Goal: Task Accomplishment & Management: Use online tool/utility

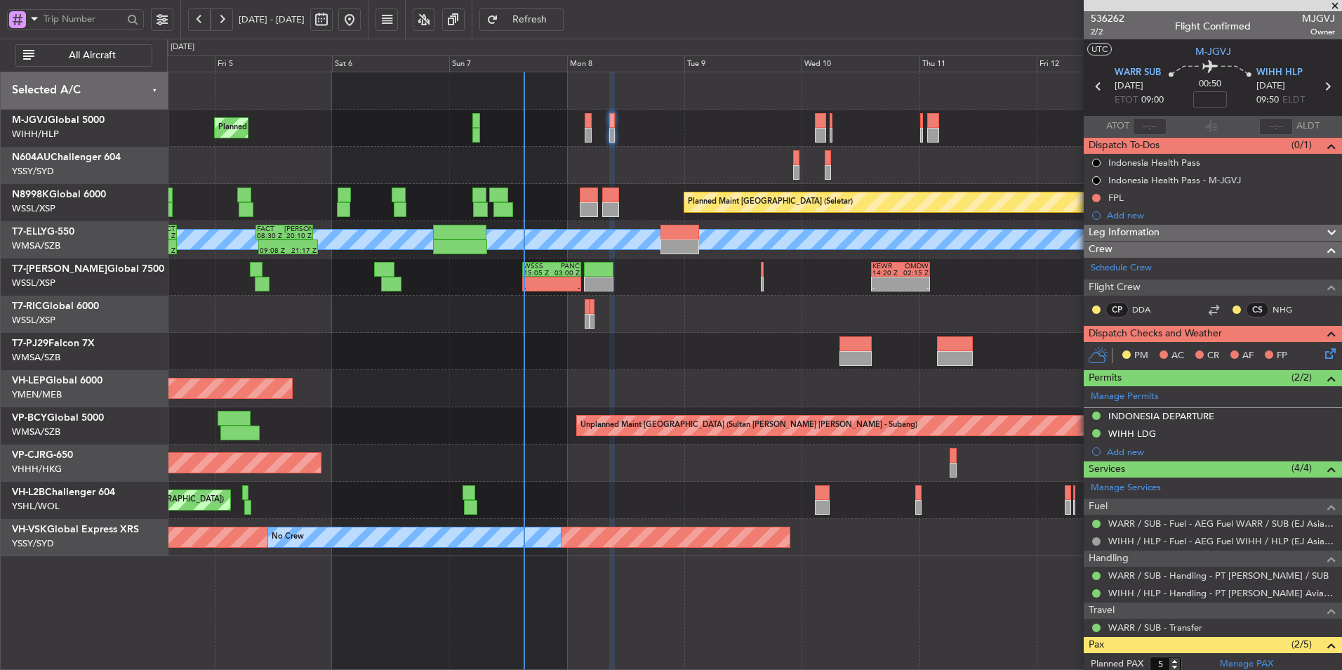
click at [572, 159] on div at bounding box center [754, 165] width 1174 height 37
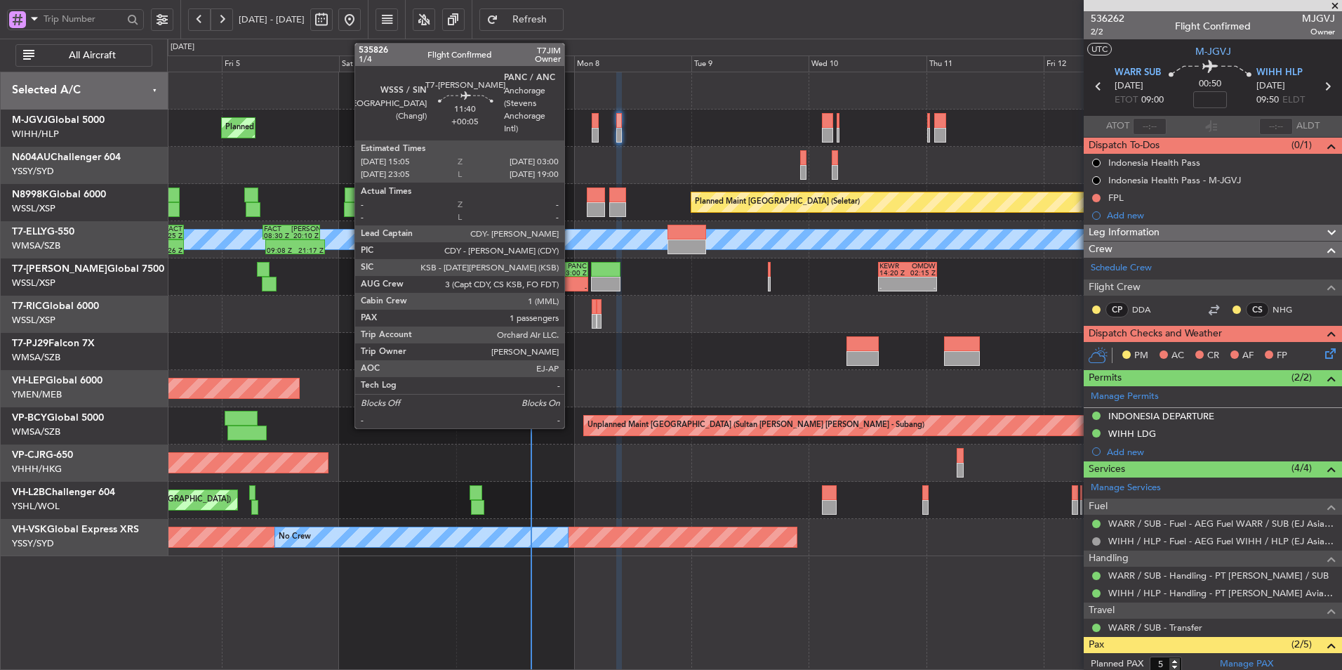
click at [571, 270] on div "03:00 Z" at bounding box center [573, 273] width 28 height 7
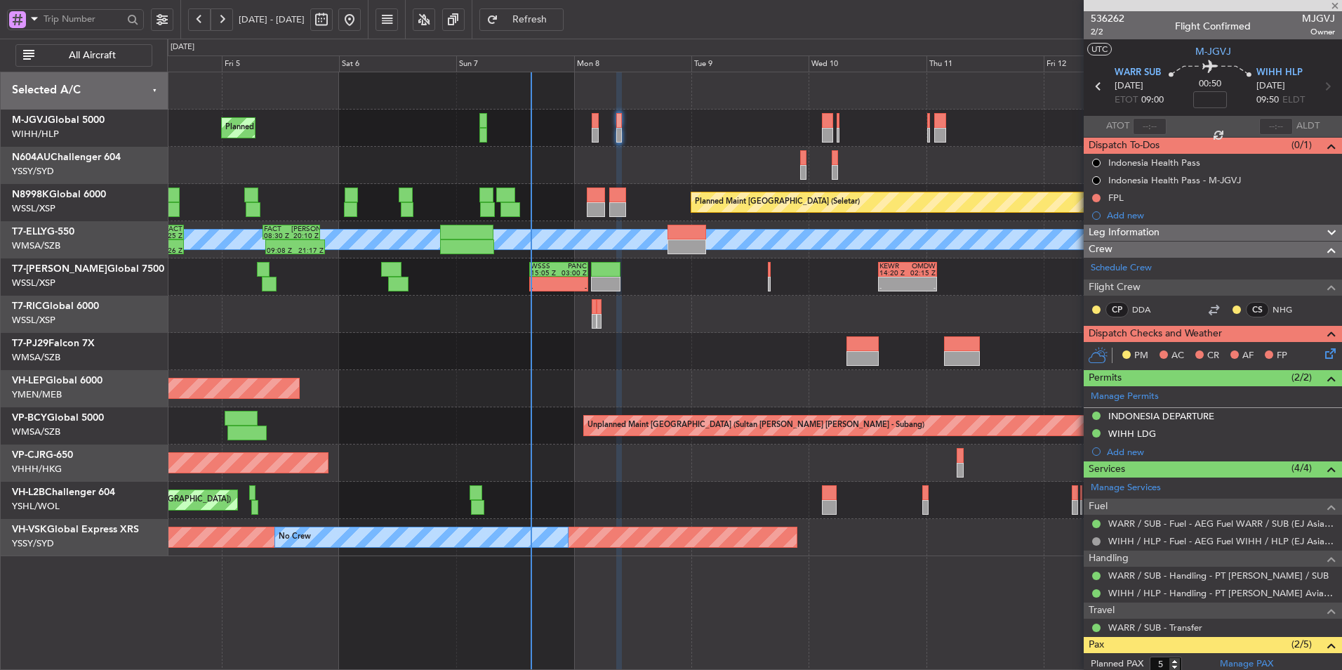
click at [715, 347] on div at bounding box center [754, 351] width 1174 height 37
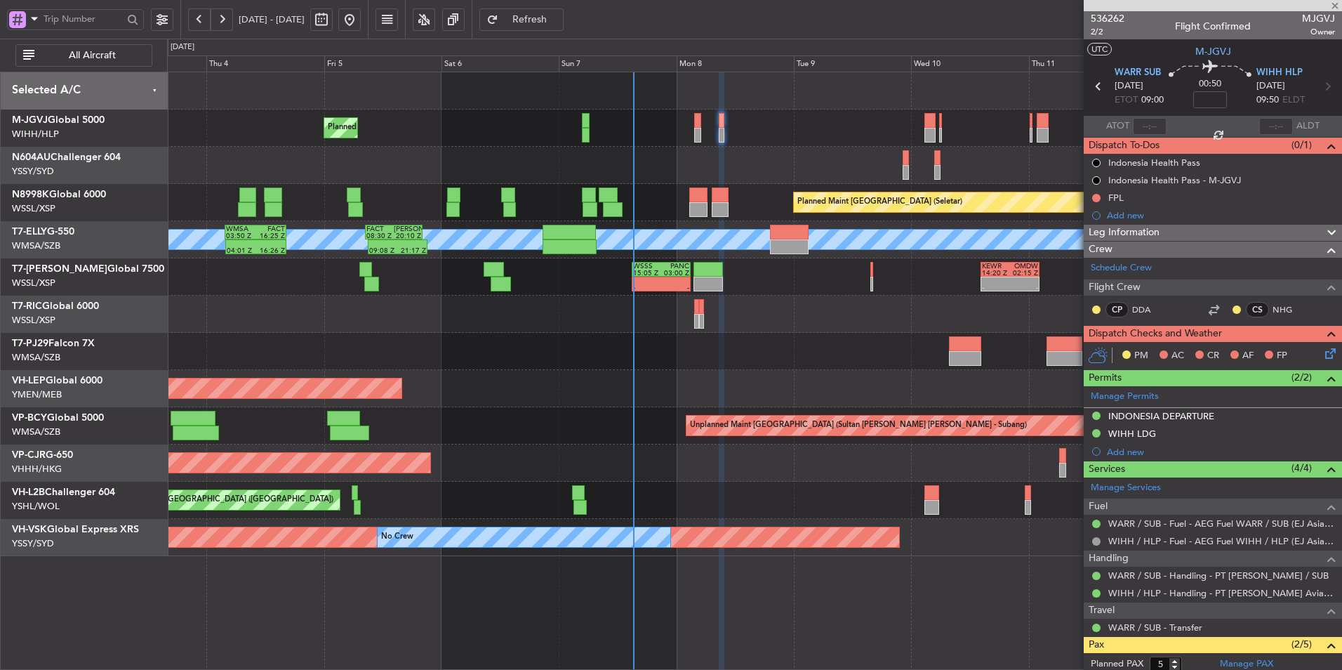
type input "+00:05"
type input "1"
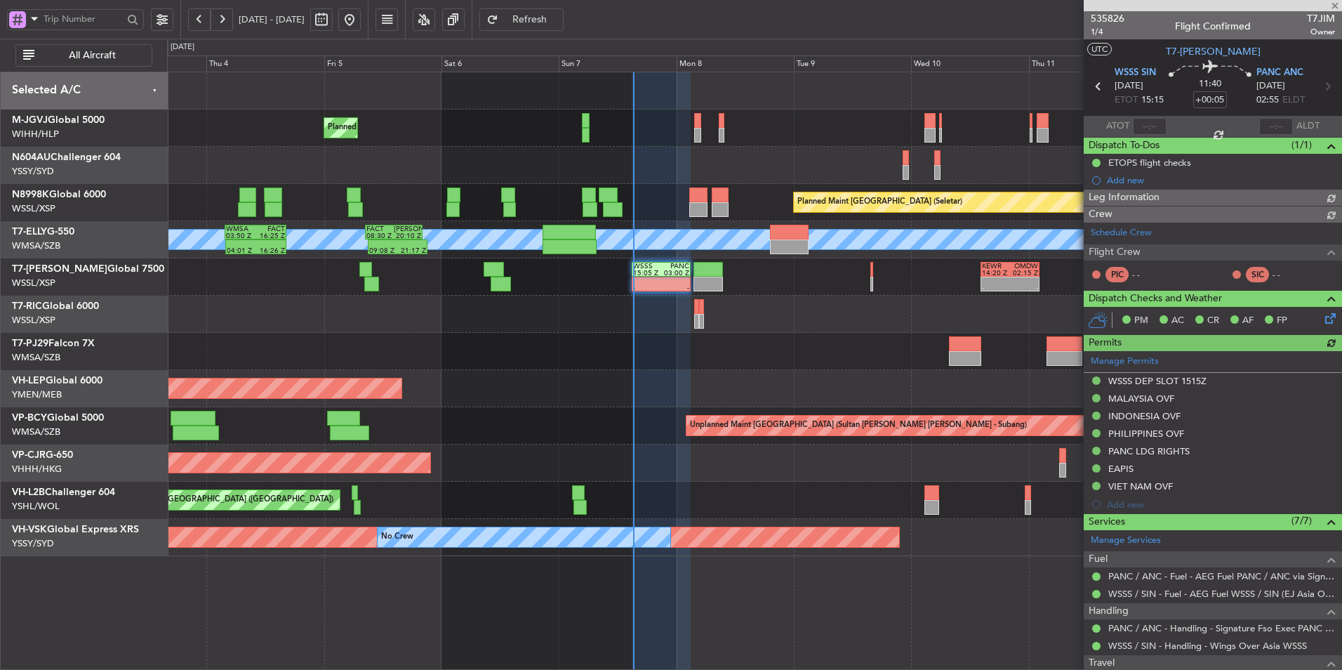
type input "[PERSON_NAME] (LEU)"
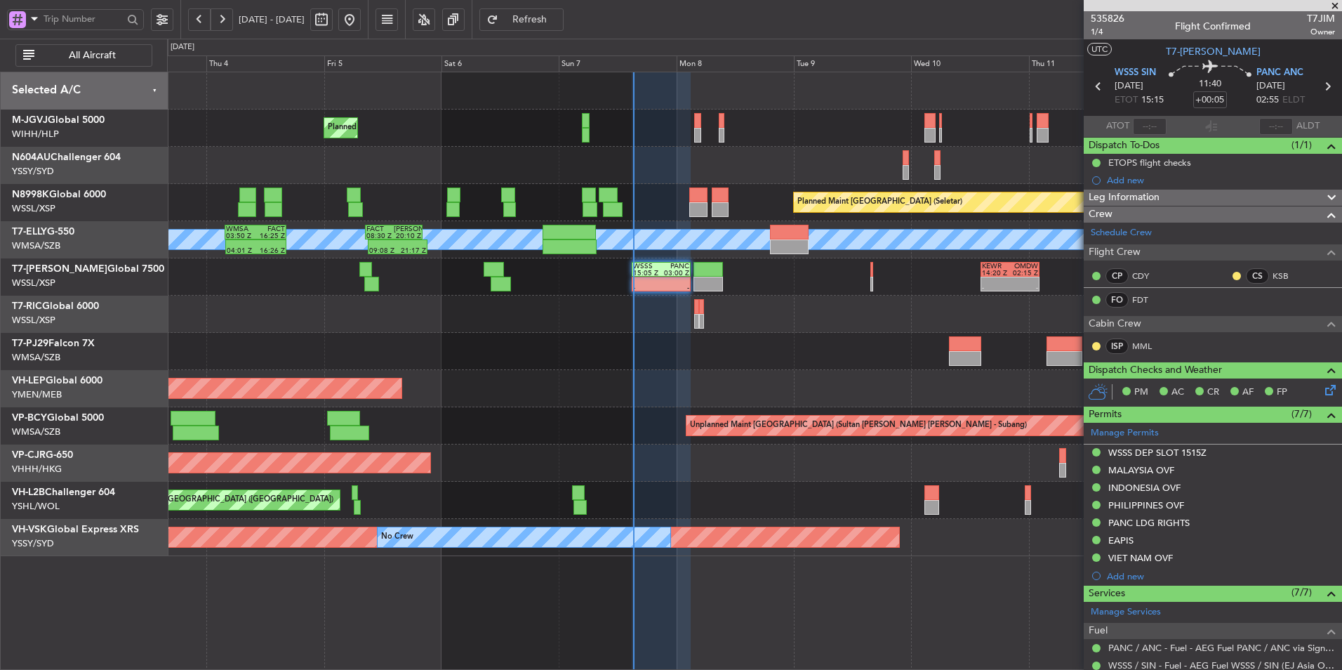
click at [623, 360] on div at bounding box center [754, 351] width 1174 height 37
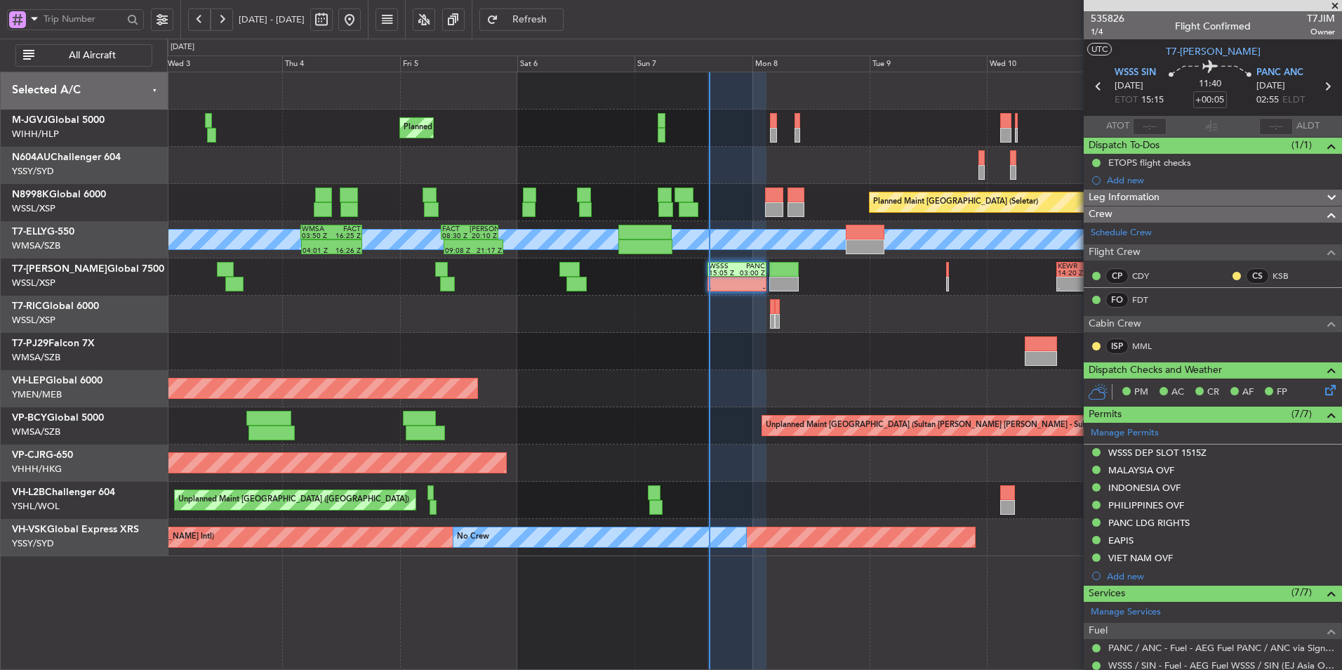
type input "[PERSON_NAME] (LEU)"
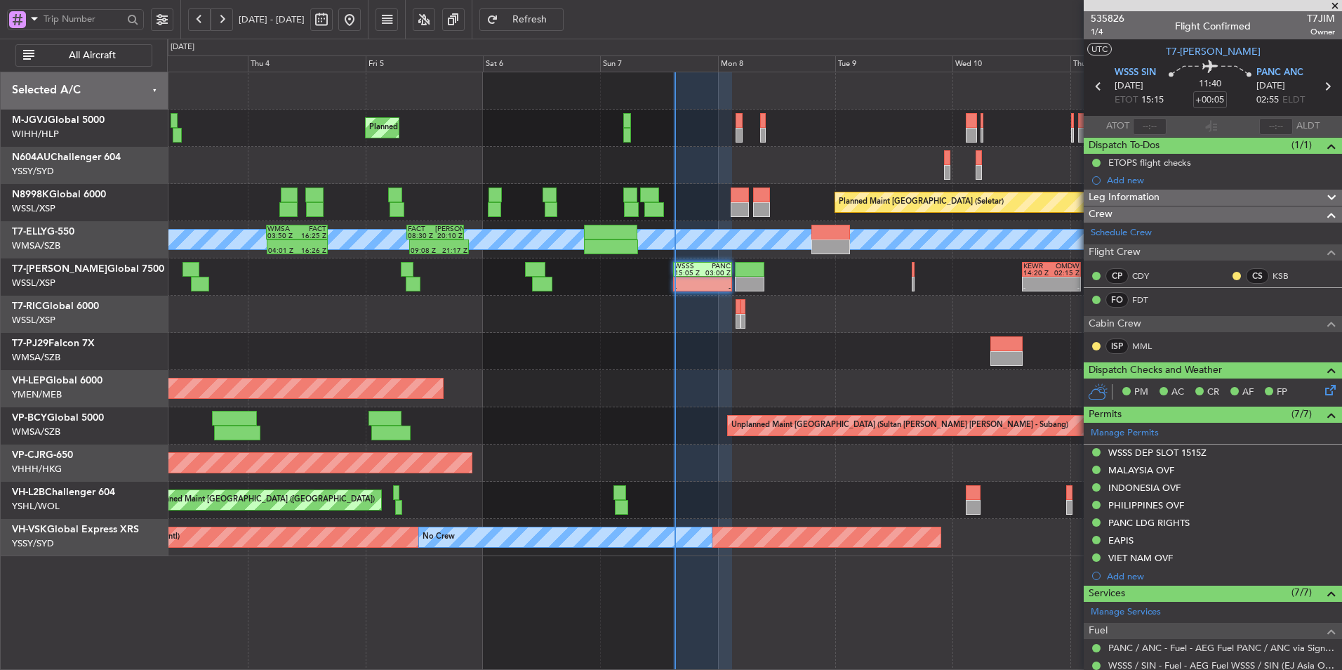
click at [443, 317] on div at bounding box center [754, 314] width 1174 height 37
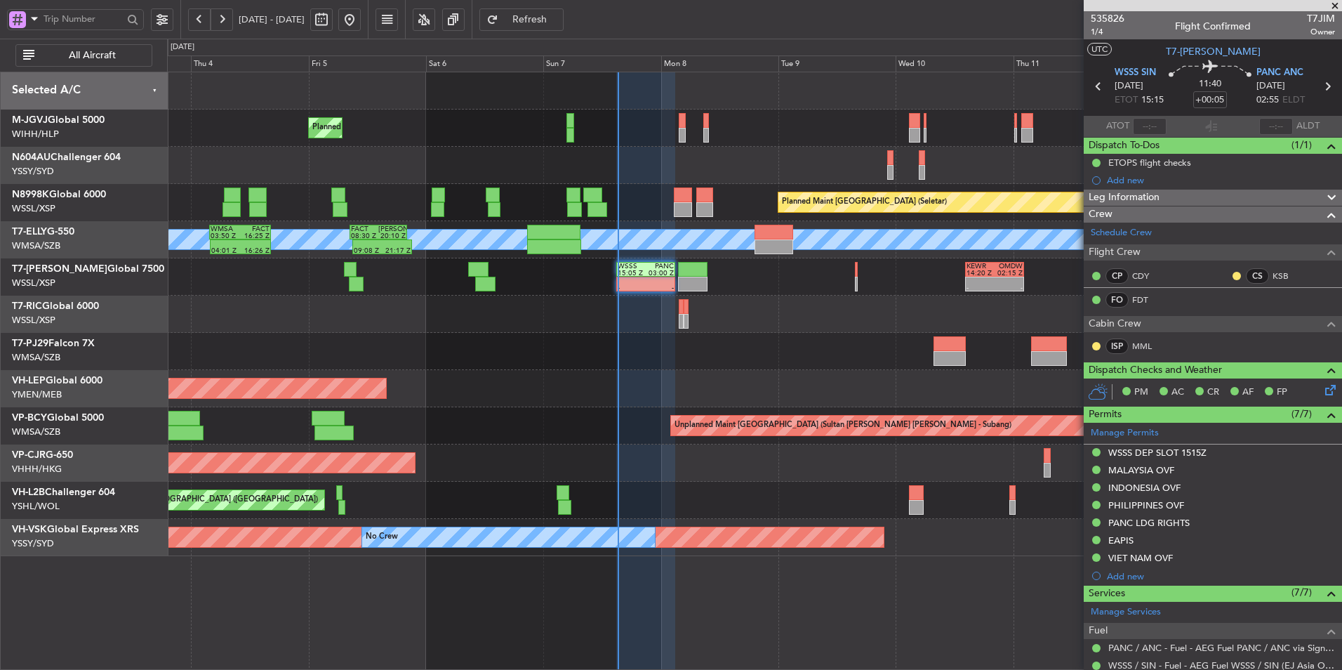
click at [486, 366] on div at bounding box center [754, 351] width 1174 height 37
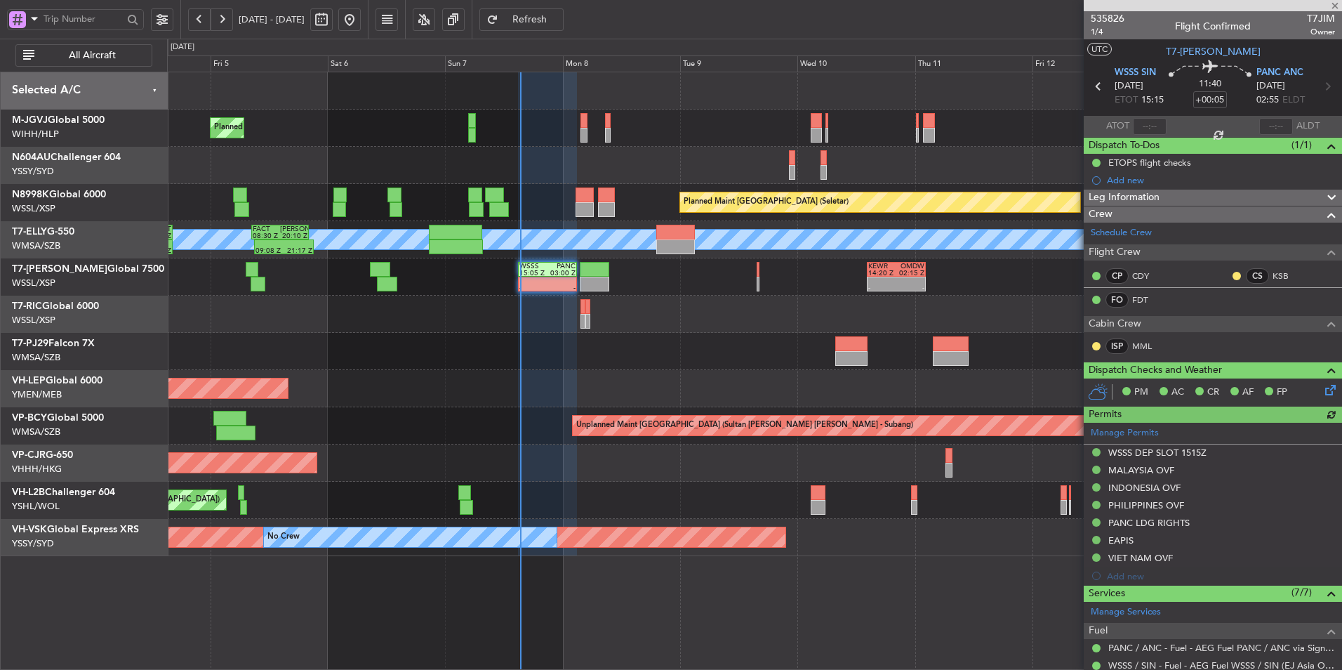
type input "[PERSON_NAME] (LEU)"
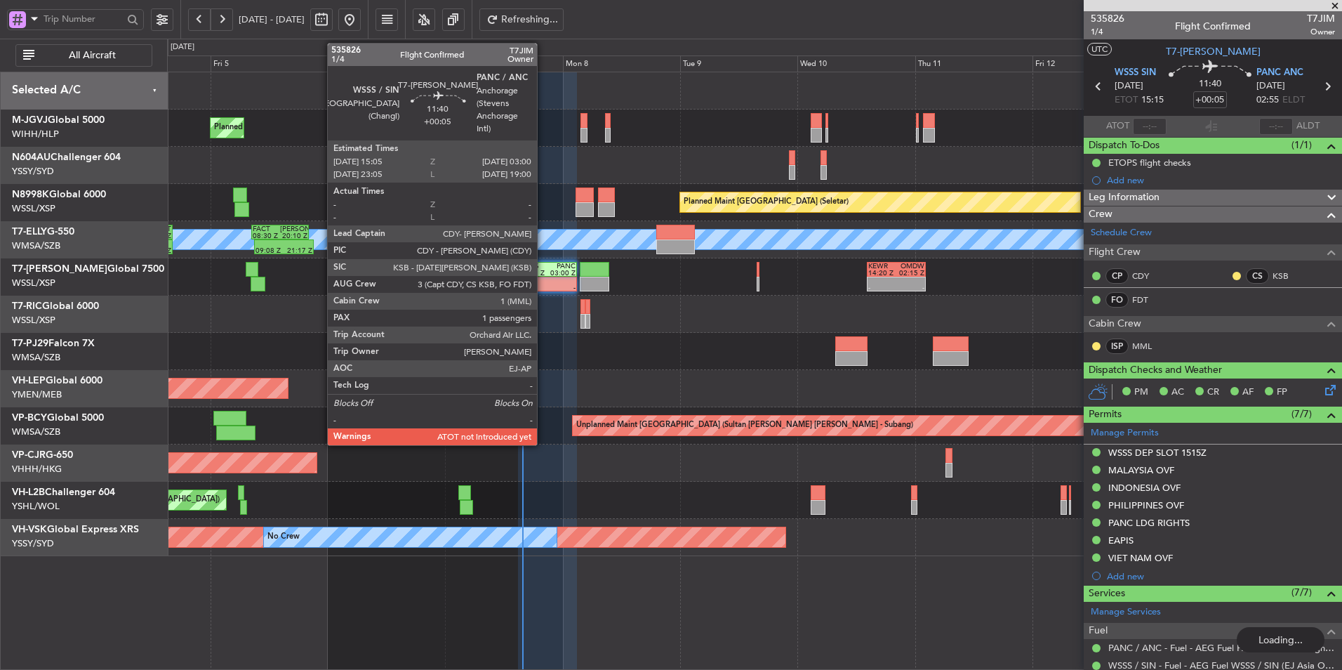
click at [543, 279] on div at bounding box center [533, 280] width 28 height 7
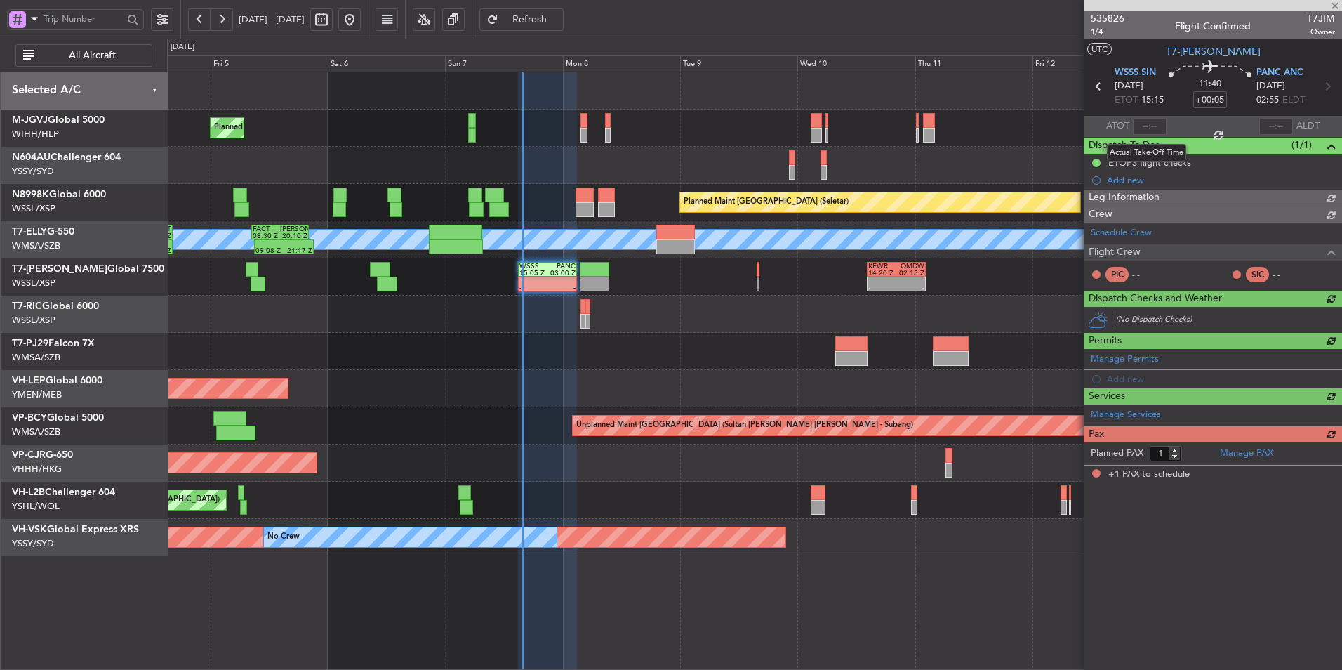
type input "[PERSON_NAME] (LEU)"
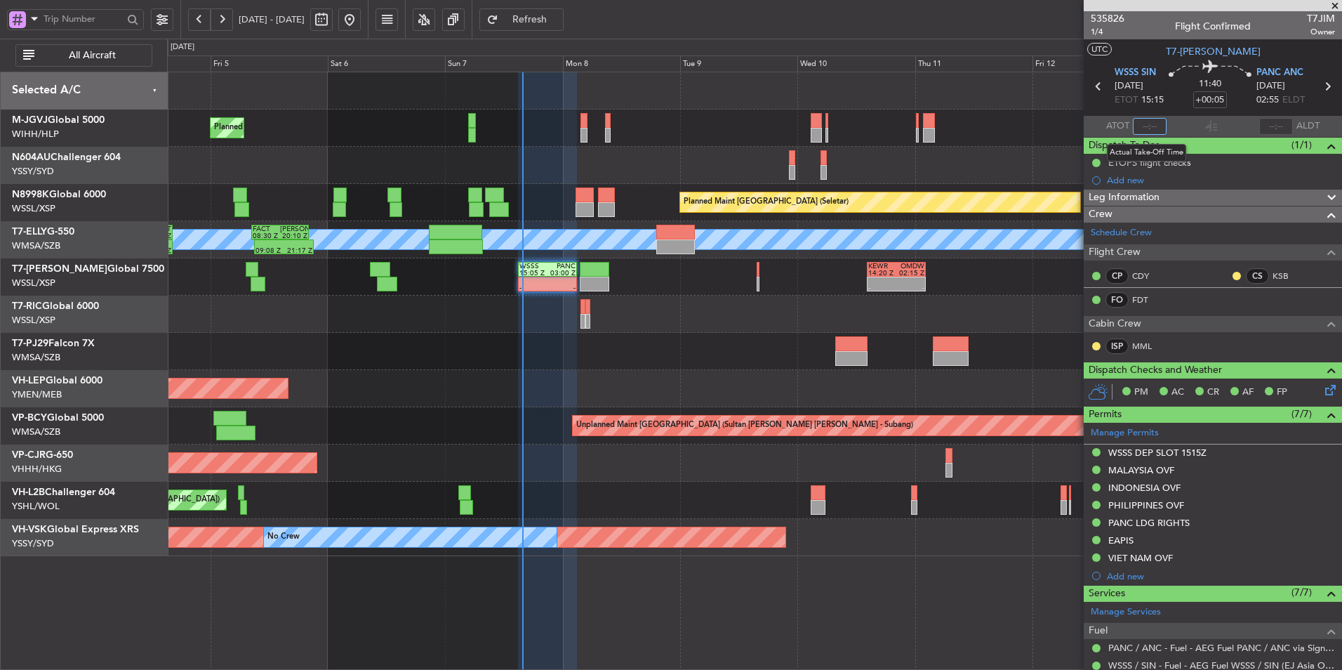
click at [1152, 123] on input "text" at bounding box center [1150, 126] width 34 height 17
type input "15:45"
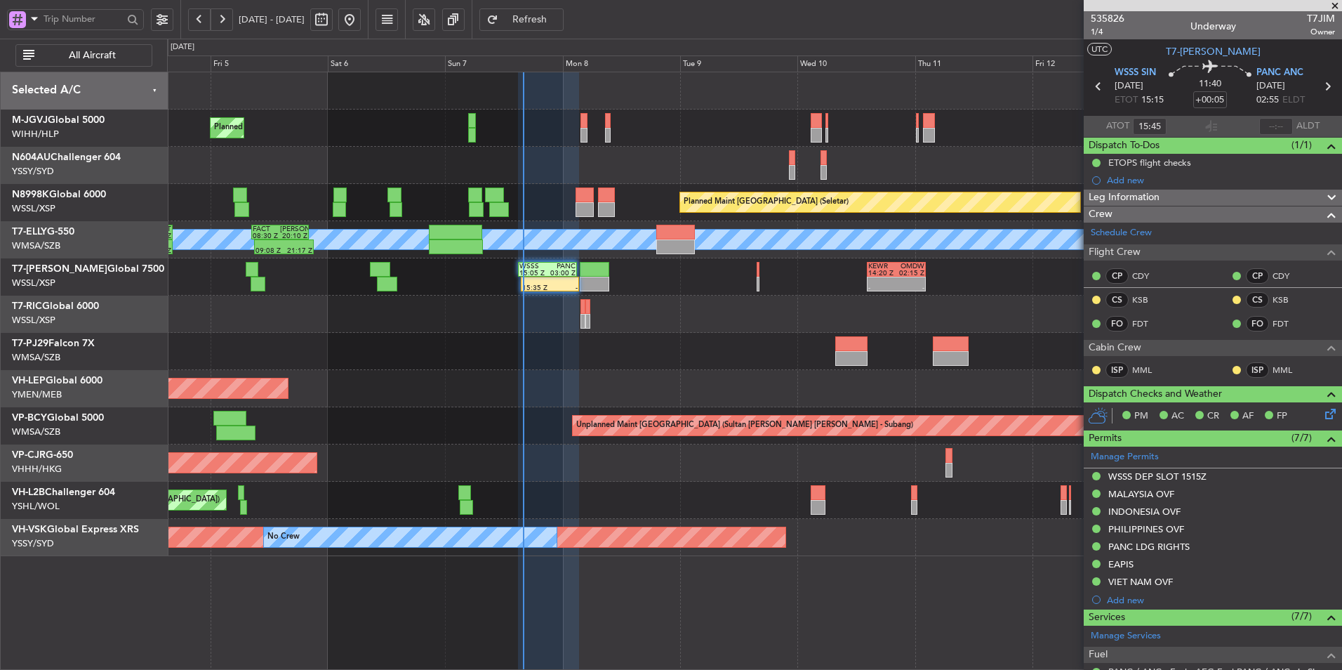
type input "[PERSON_NAME] (LEU)"
